Goal: Entertainment & Leisure: Consume media (video, audio)

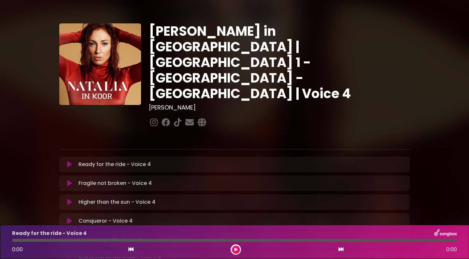
click at [452, 172] on div "[PERSON_NAME] in [GEOGRAPHIC_DATA] | [GEOGRAPHIC_DATA] 1 - [GEOGRAPHIC_DATA] - …" at bounding box center [234, 199] width 469 height 383
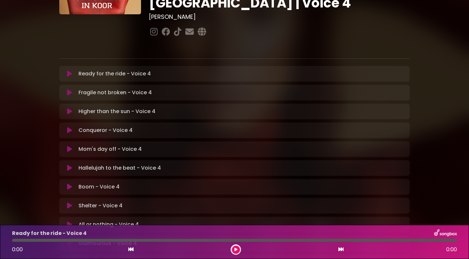
scroll to position [91, 0]
click at [69, 165] on icon at bounding box center [69, 168] width 5 height 7
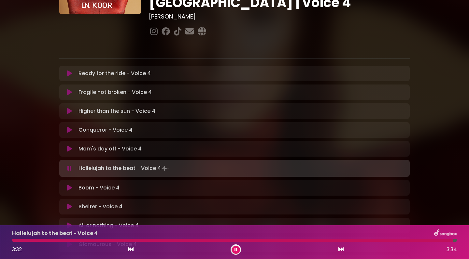
click at [234, 249] on icon at bounding box center [235, 250] width 3 height 4
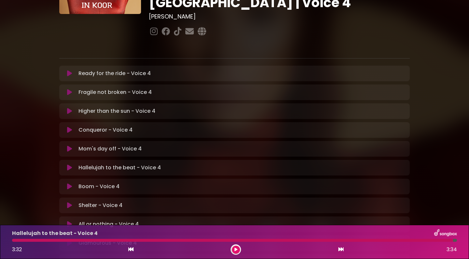
click at [69, 165] on icon at bounding box center [69, 168] width 5 height 7
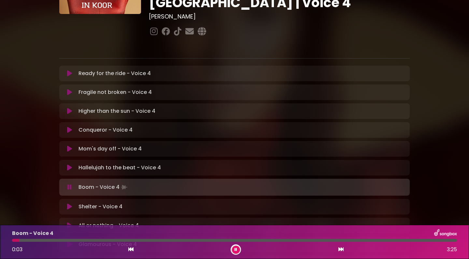
click at [131, 250] on icon at bounding box center [130, 249] width 5 height 5
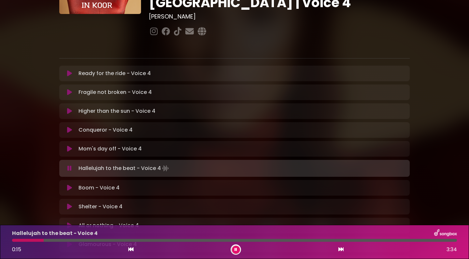
click at [70, 165] on icon at bounding box center [69, 168] width 4 height 7
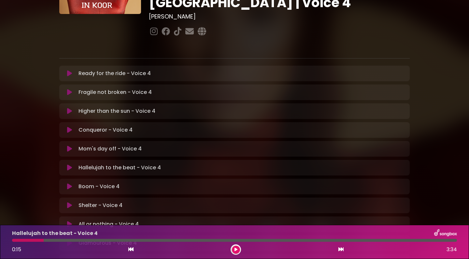
click at [130, 250] on icon at bounding box center [130, 249] width 5 height 5
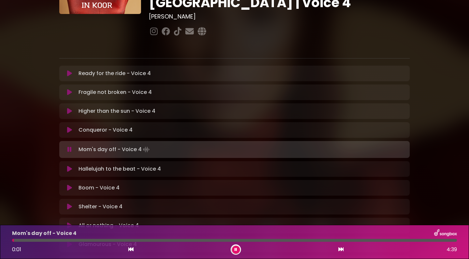
click at [341, 251] on icon at bounding box center [340, 249] width 5 height 5
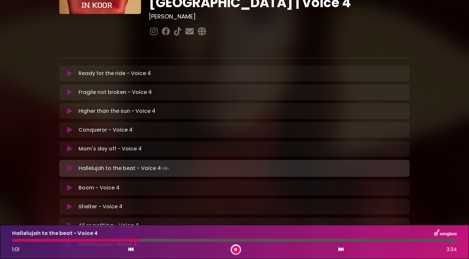
click at [69, 165] on icon at bounding box center [69, 168] width 4 height 7
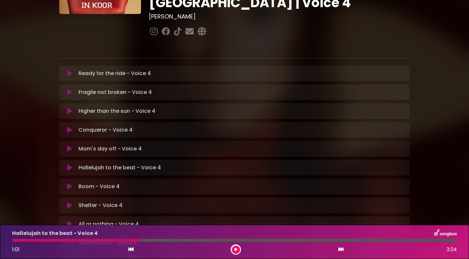
click at [130, 251] on icon at bounding box center [130, 249] width 5 height 5
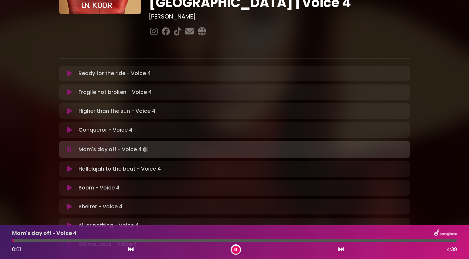
click at [340, 249] on icon at bounding box center [340, 249] width 5 height 5
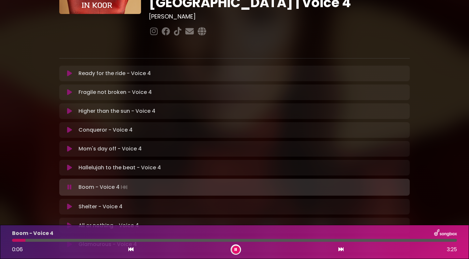
click at [235, 251] on icon at bounding box center [235, 250] width 3 height 4
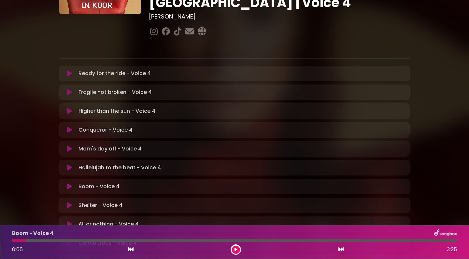
click at [68, 184] on icon at bounding box center [69, 187] width 5 height 7
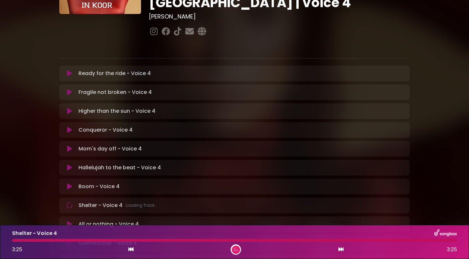
click at [130, 250] on icon at bounding box center [130, 249] width 5 height 5
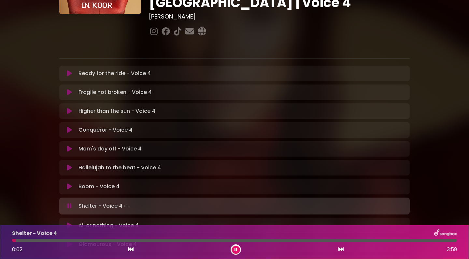
click at [130, 249] on icon at bounding box center [130, 249] width 5 height 5
